Goal: Task Accomplishment & Management: Manage account settings

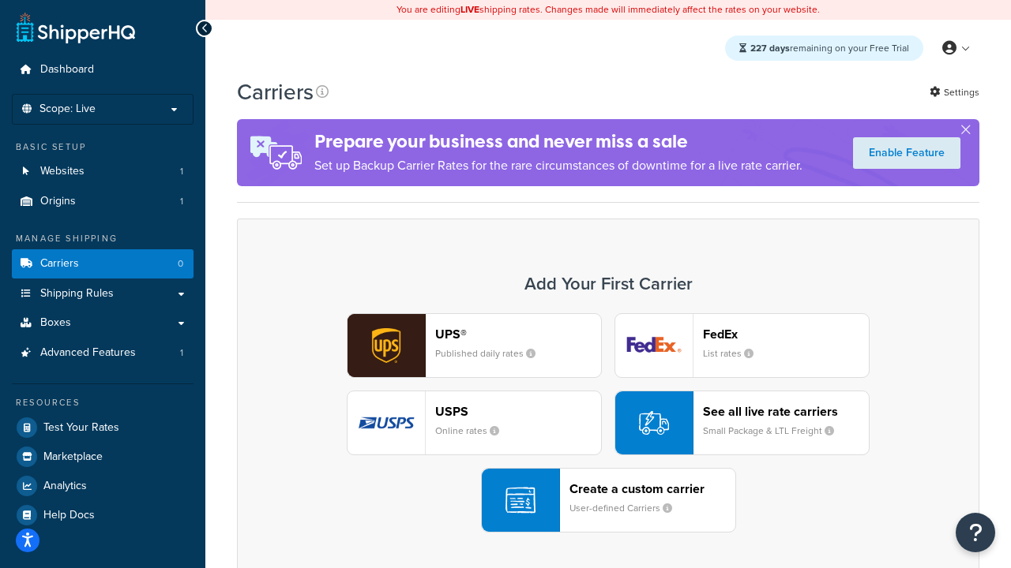
click at [608, 423] on div "UPS® Published daily rates FedEx List rates USPS Online rates See all live rate…" at bounding box center [607, 422] width 709 height 219
click at [786, 334] on header "FedEx" at bounding box center [786, 334] width 166 height 15
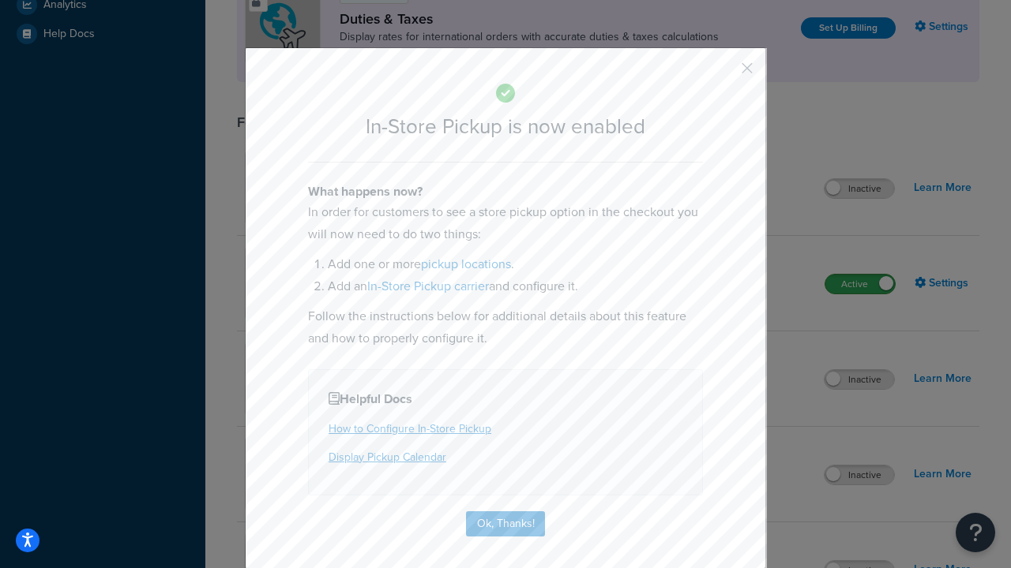
scroll to position [542, 0]
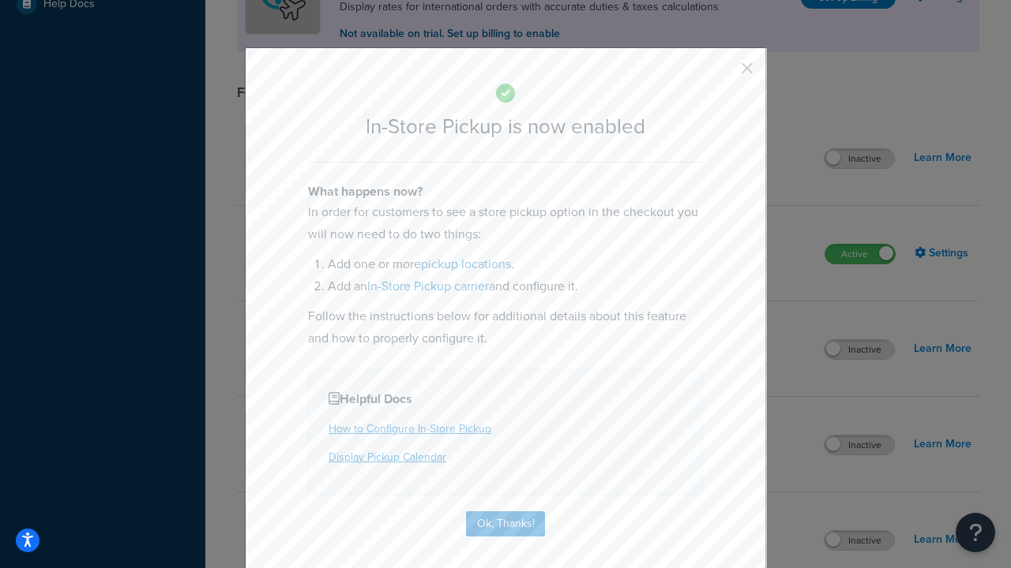
click at [723, 73] on button "button" at bounding box center [724, 74] width 4 height 4
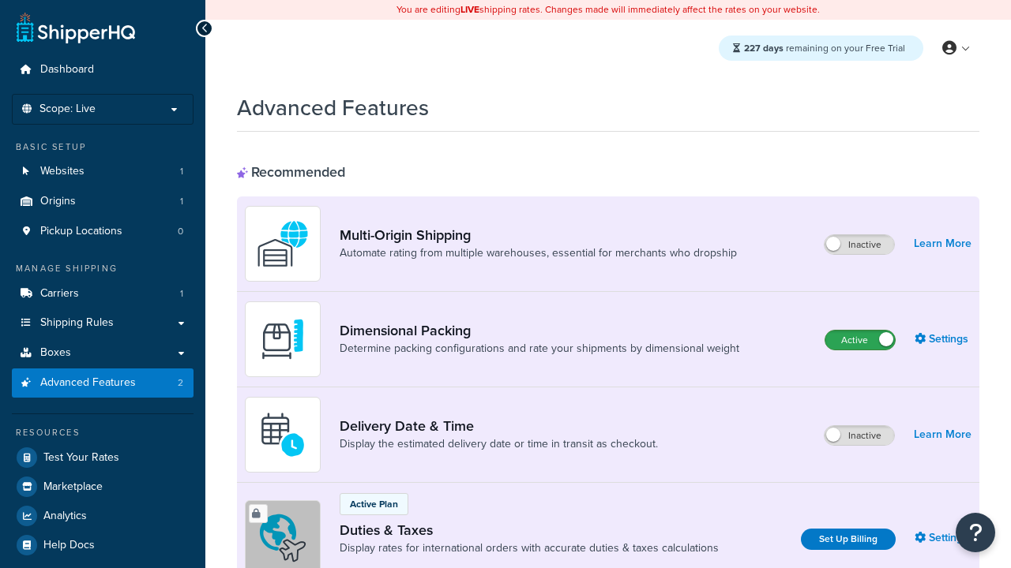
click at [860, 340] on label "Active" at bounding box center [859, 340] width 69 height 19
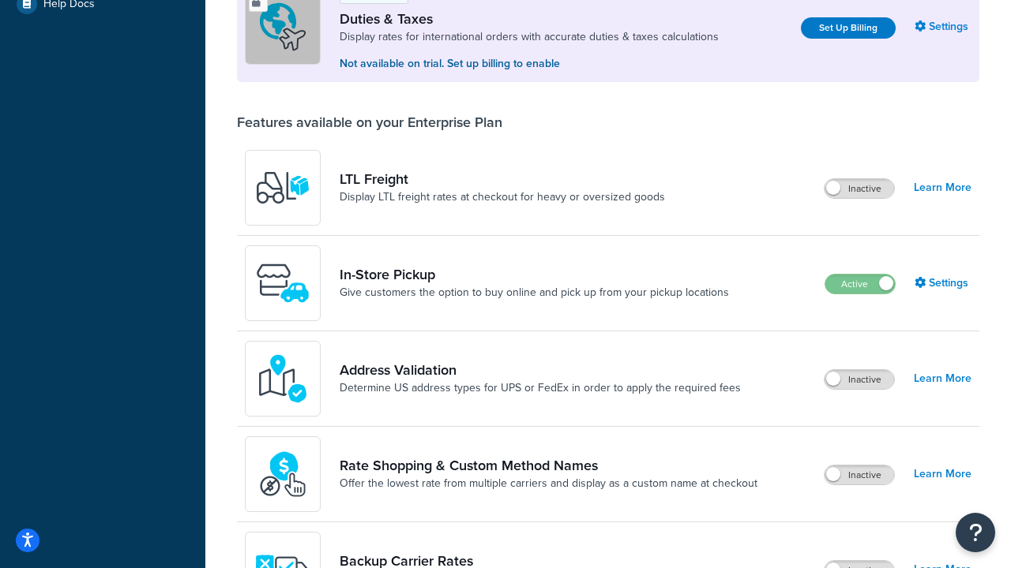
scroll to position [482, 0]
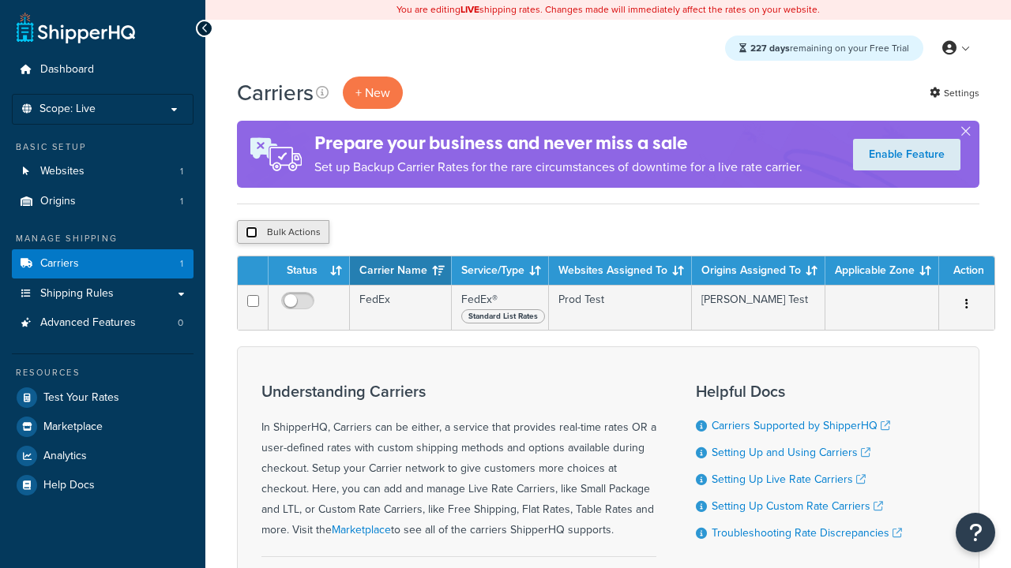
click at [251, 233] on input "checkbox" at bounding box center [252, 233] width 12 height 12
checkbox input "true"
click at [0, 0] on button "Delete" at bounding box center [0, 0] width 0 height 0
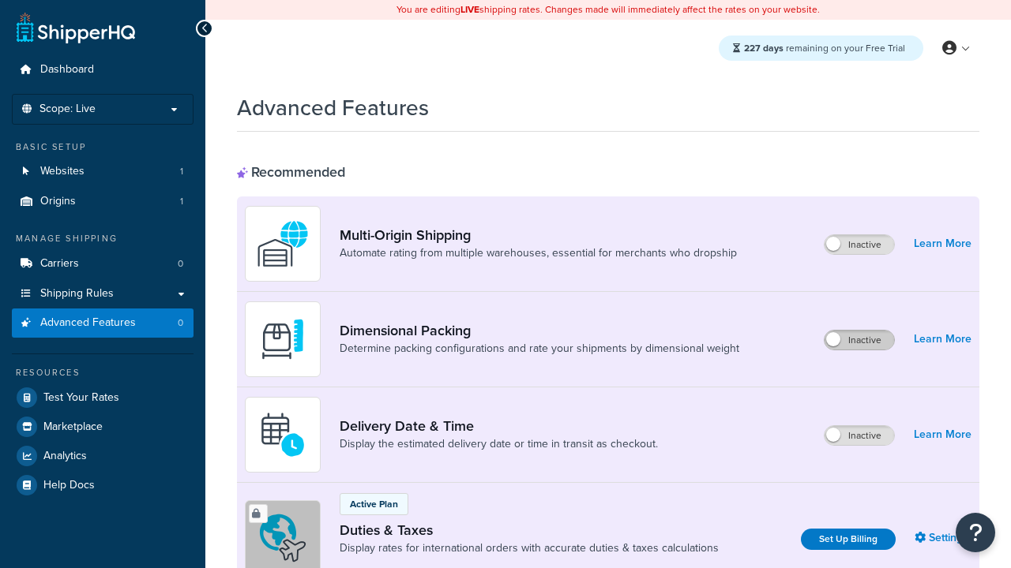
click at [859, 340] on label "Inactive" at bounding box center [858, 340] width 69 height 19
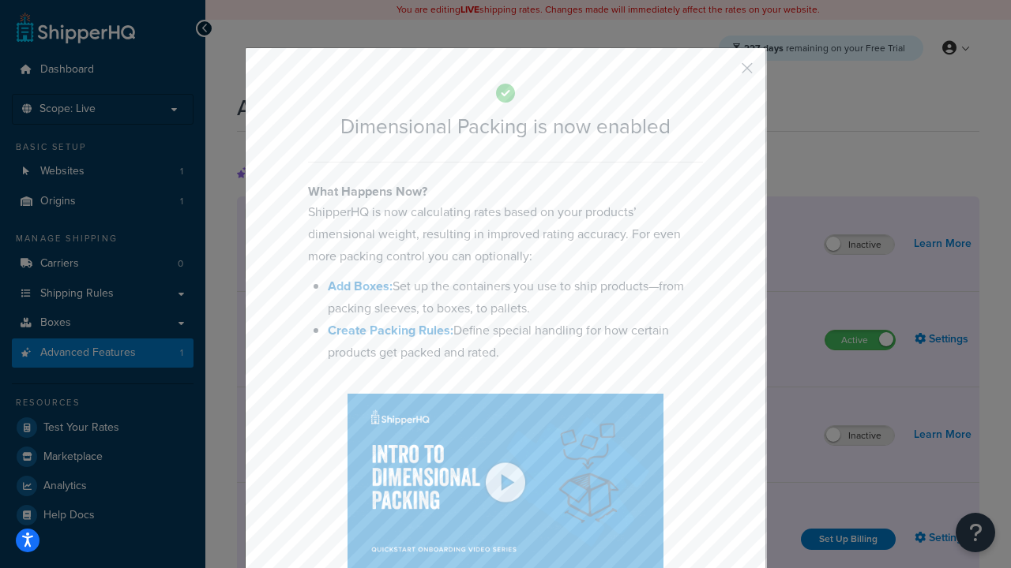
click at [723, 72] on button "button" at bounding box center [724, 74] width 4 height 4
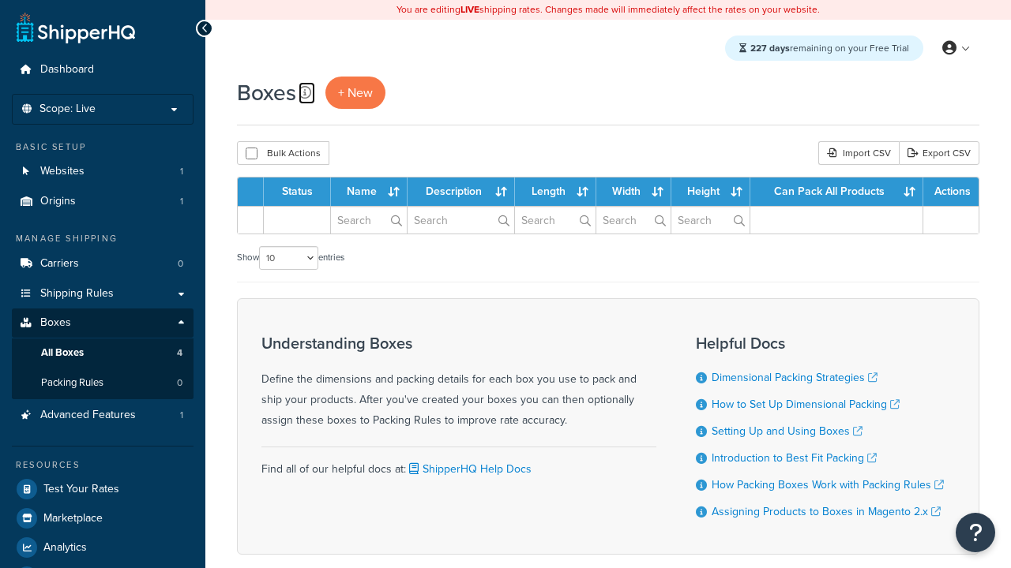
click at [305, 92] on icon at bounding box center [304, 92] width 13 height 13
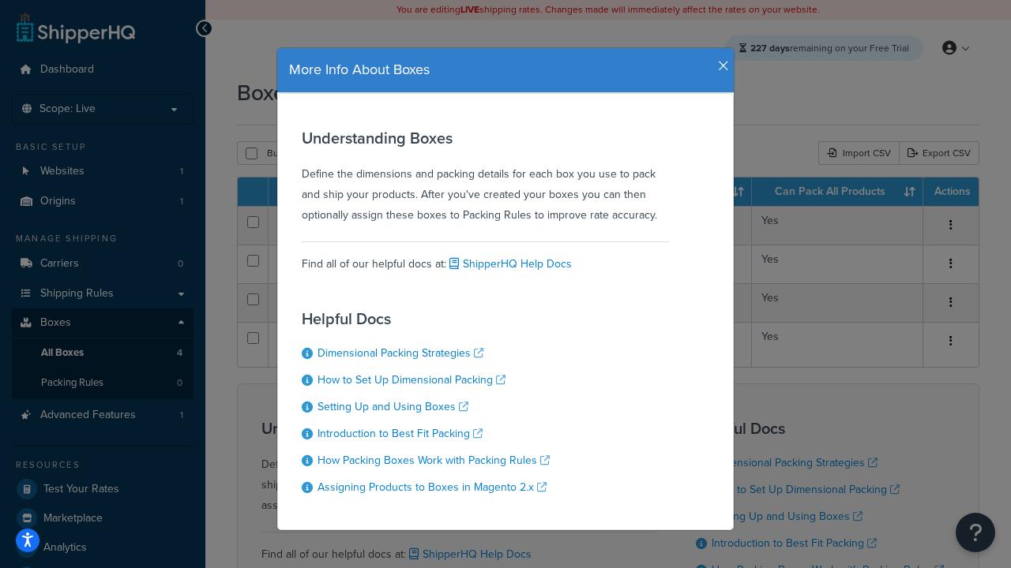
click at [719, 59] on icon "button" at bounding box center [723, 66] width 11 height 14
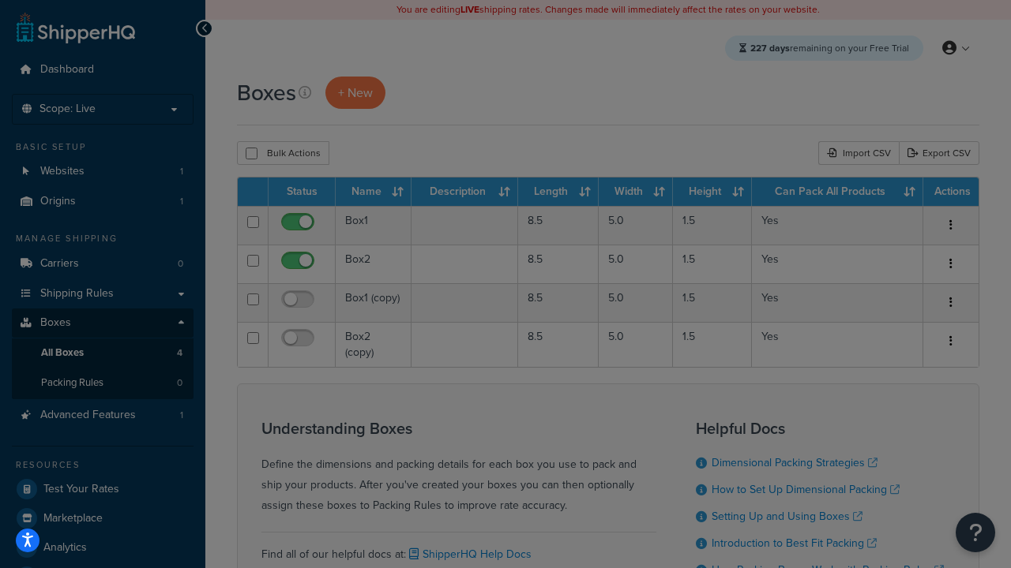
scroll to position [15, 0]
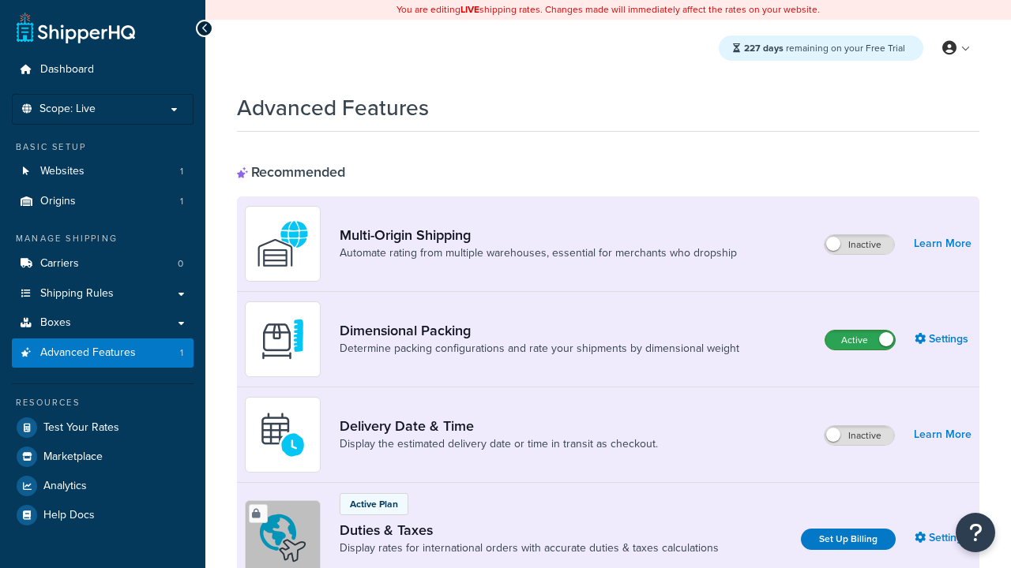
click at [860, 340] on label "Active" at bounding box center [859, 340] width 69 height 19
